Goal: Book appointment/travel/reservation

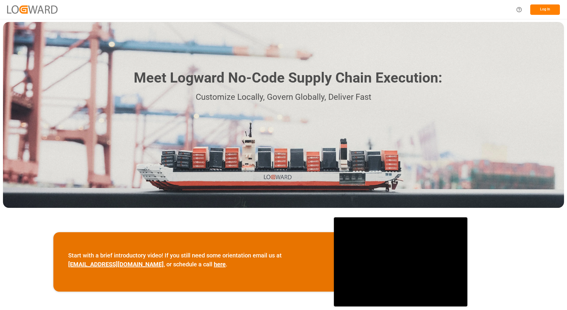
click at [548, 9] on button "Log In" at bounding box center [545, 9] width 30 height 10
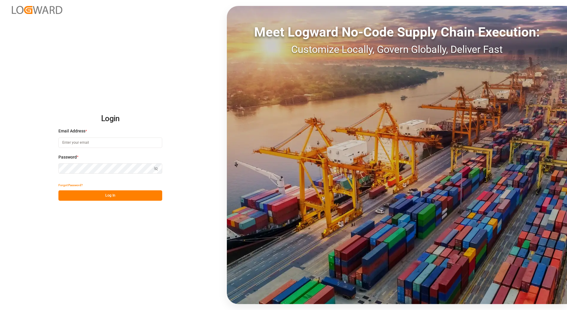
type input "[PERSON_NAME][EMAIL_ADDRESS][PERSON_NAME][DOMAIN_NAME]"
click at [93, 190] on button "Log In" at bounding box center [110, 195] width 104 height 10
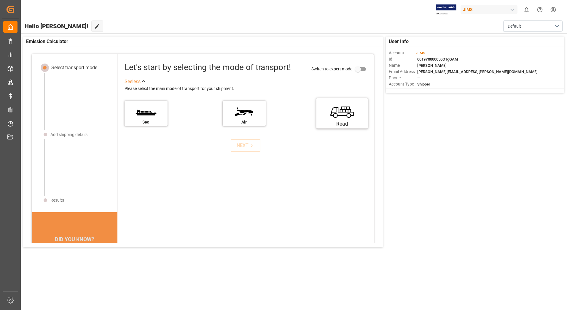
click at [340, 115] on label "Road" at bounding box center [342, 111] width 44 height 25
click at [0, 0] on input "Road" at bounding box center [0, 0] width 0 height 0
click at [238, 144] on div "NEXT" at bounding box center [246, 145] width 18 height 7
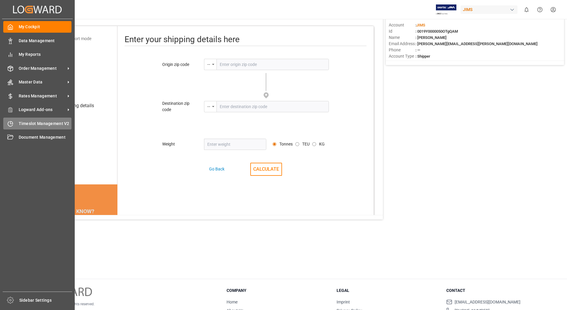
click at [55, 123] on span "Timeslot Management V2" at bounding box center [45, 123] width 53 height 6
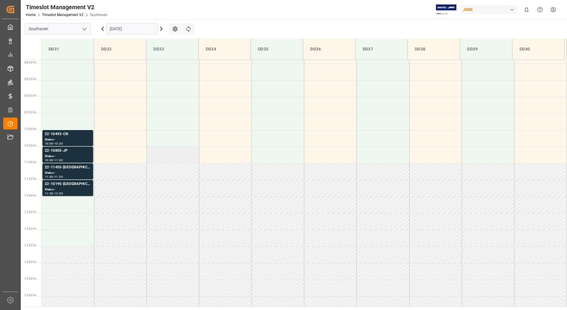
scroll to position [232, 0]
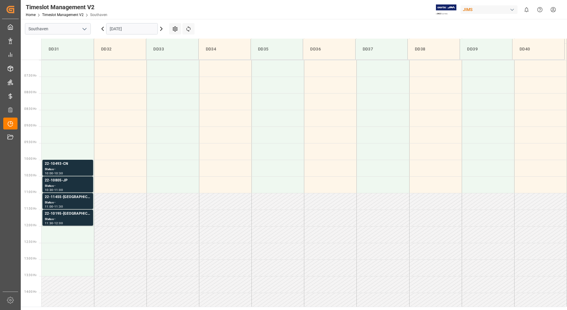
click at [162, 27] on icon at bounding box center [161, 28] width 7 height 7
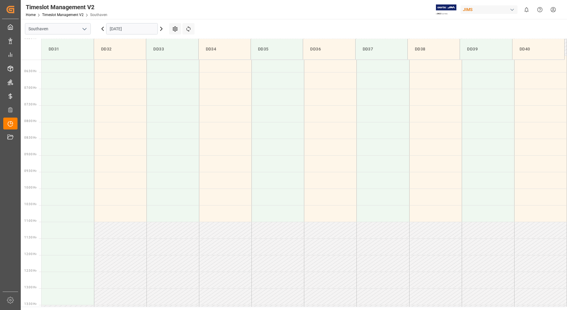
scroll to position [262, 0]
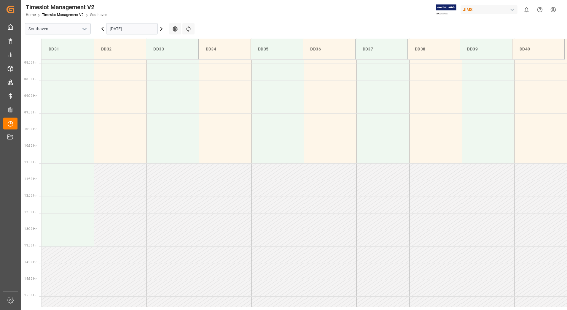
click at [161, 27] on icon at bounding box center [161, 28] width 7 height 7
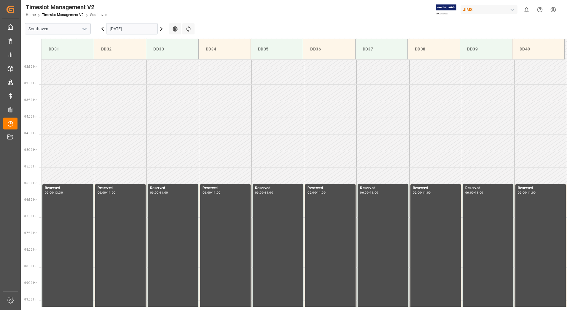
scroll to position [17, 0]
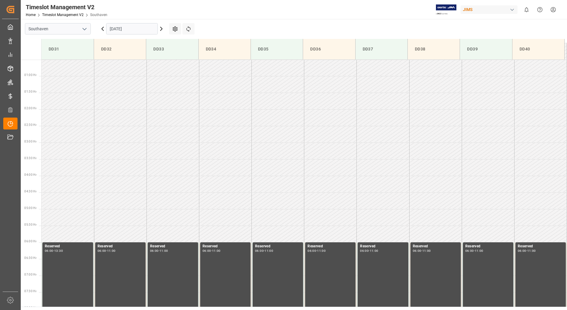
click at [101, 26] on icon at bounding box center [102, 28] width 7 height 7
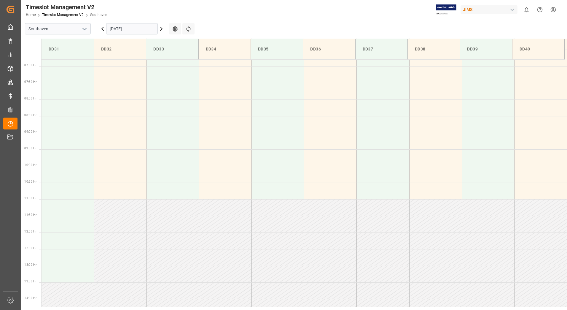
scroll to position [224, 0]
click at [160, 29] on icon at bounding box center [161, 28] width 7 height 7
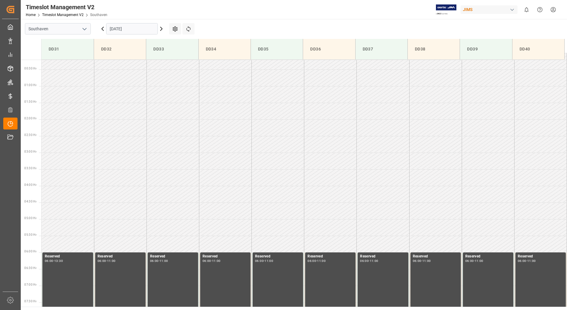
scroll to position [0, 0]
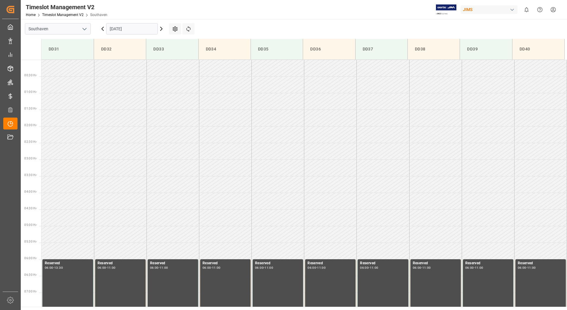
click at [104, 26] on icon at bounding box center [102, 28] width 7 height 7
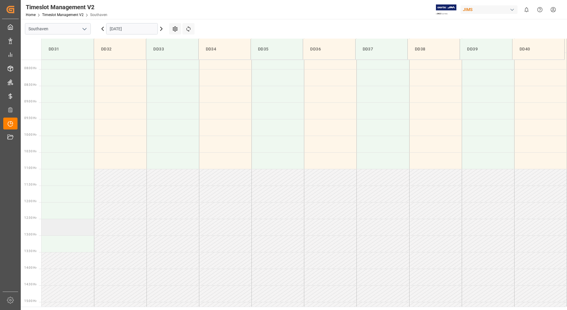
scroll to position [262, 0]
click at [69, 190] on td at bounding box center [68, 188] width 52 height 17
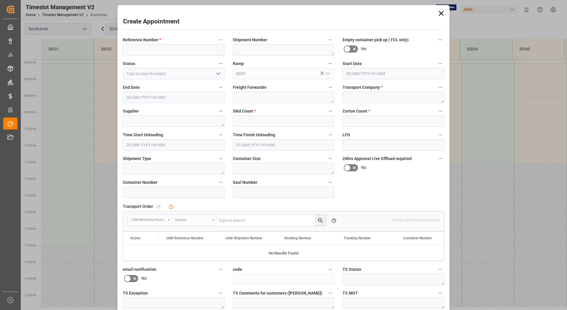
type input "[DATE] 11:30"
type input "[DATE] 12:00"
click at [188, 49] on input at bounding box center [174, 49] width 102 height 11
paste input "1175032"
type input "1175032"
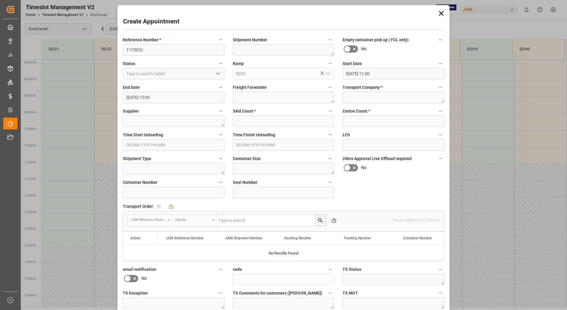
click at [182, 32] on div "Create Appointment Reference Number * 1175032 Shipment Number Empty container p…" at bounding box center [283, 181] width 329 height 349
click at [244, 123] on input "text" at bounding box center [284, 120] width 102 height 11
type input "22"
click at [369, 121] on input "text" at bounding box center [394, 120] width 102 height 11
type input "-"
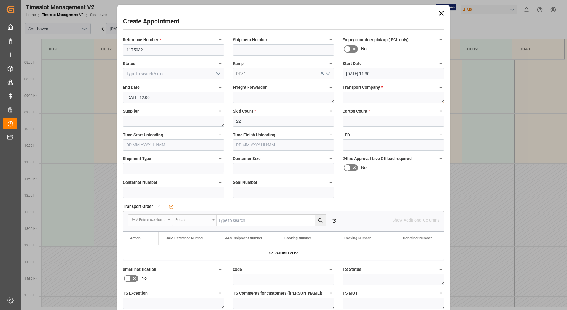
click at [359, 98] on textarea at bounding box center [394, 97] width 102 height 11
type textarea "TRANS 99"
click at [382, 181] on div "Reference Number * 1175032 Shipment Number Empty container pick up ( FCL only) …" at bounding box center [284, 184] width 330 height 300
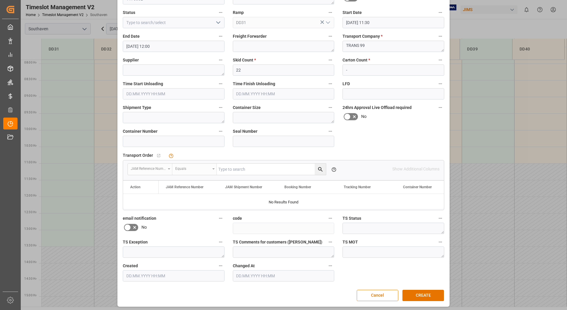
scroll to position [53, 0]
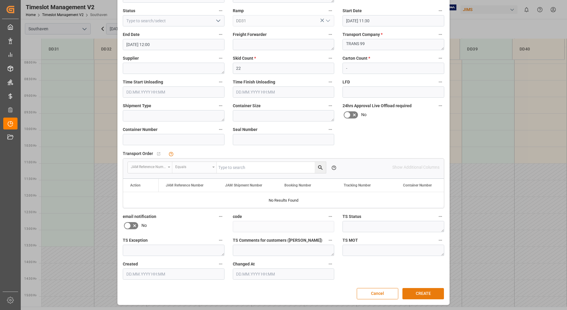
click at [418, 292] on button "CREATE" at bounding box center [423, 293] width 42 height 11
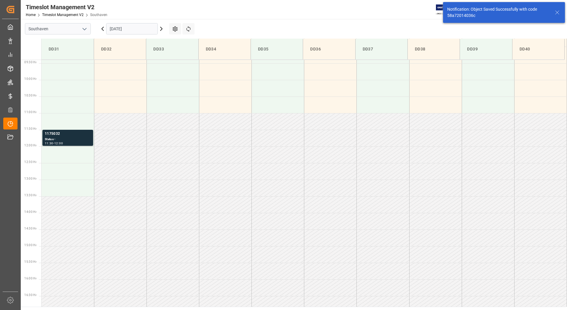
scroll to position [328, 0]
